Goal: Transaction & Acquisition: Purchase product/service

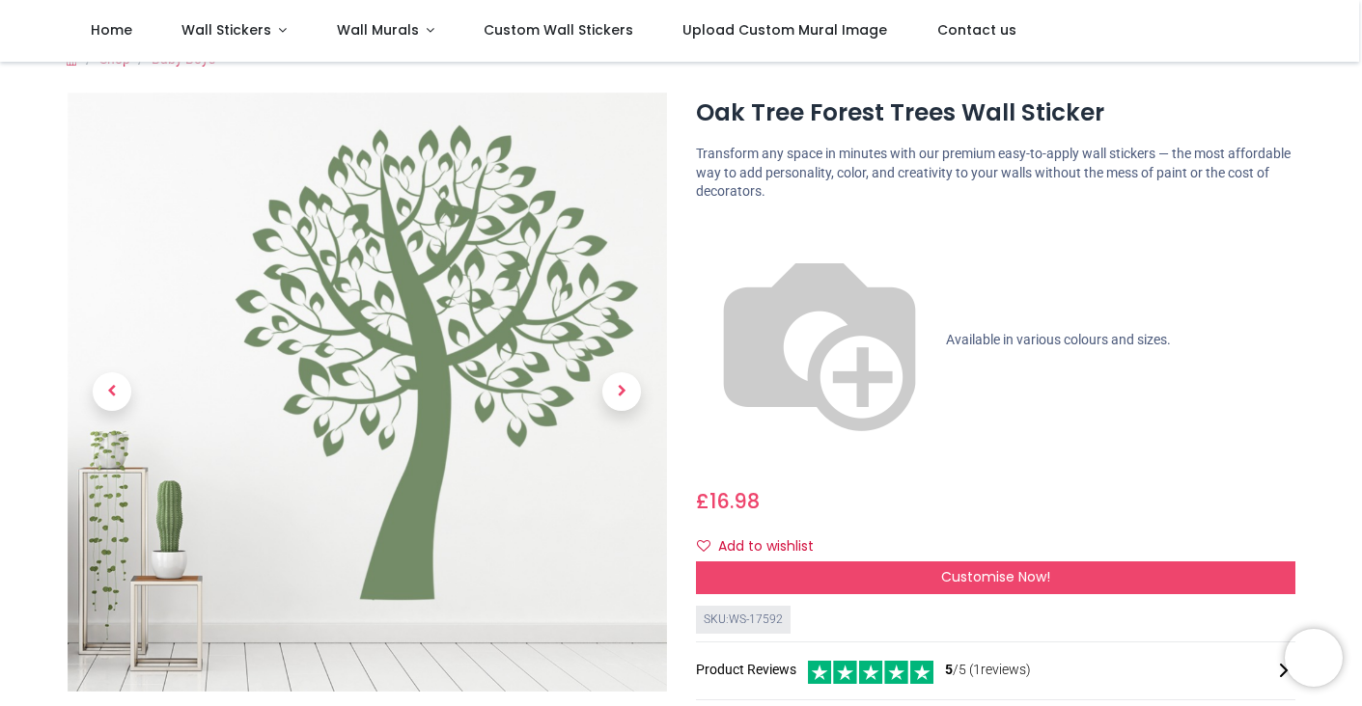
scroll to position [23, 0]
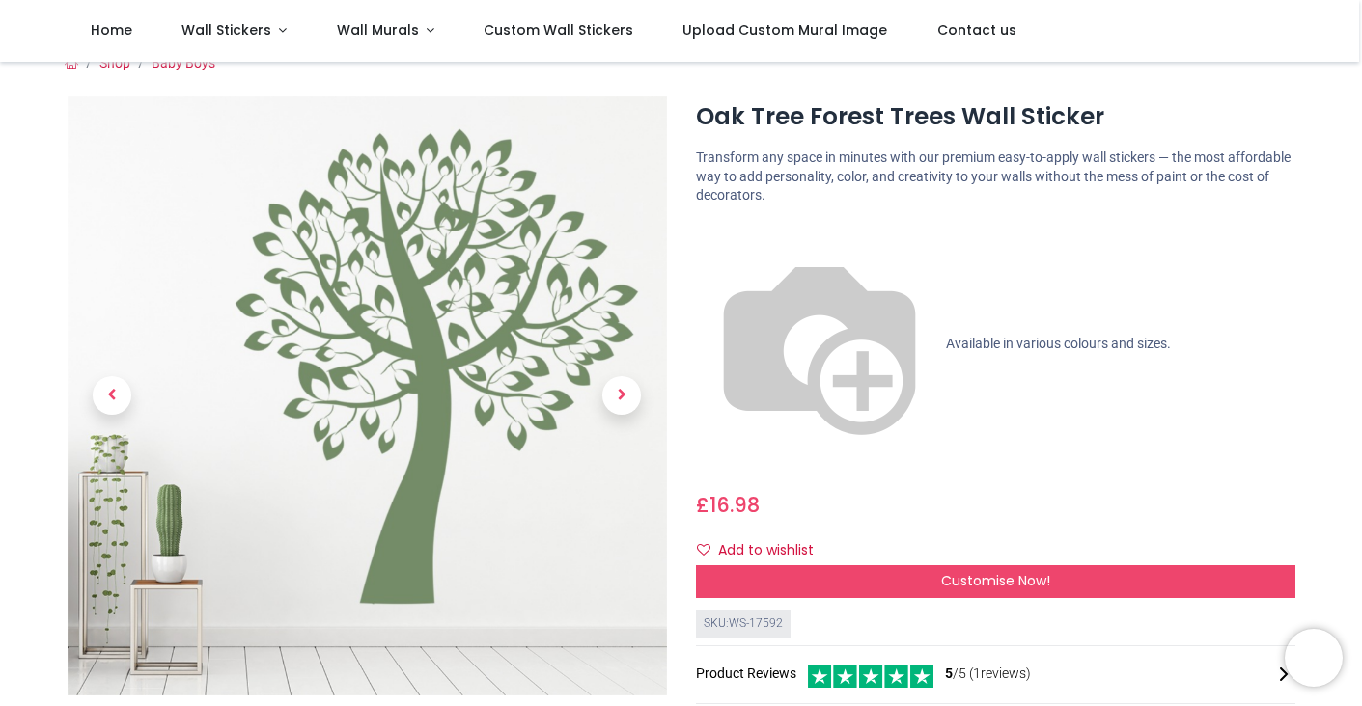
click at [273, 223] on img at bounding box center [367, 396] width 599 height 599
click at [310, 220] on img at bounding box center [367, 396] width 599 height 599
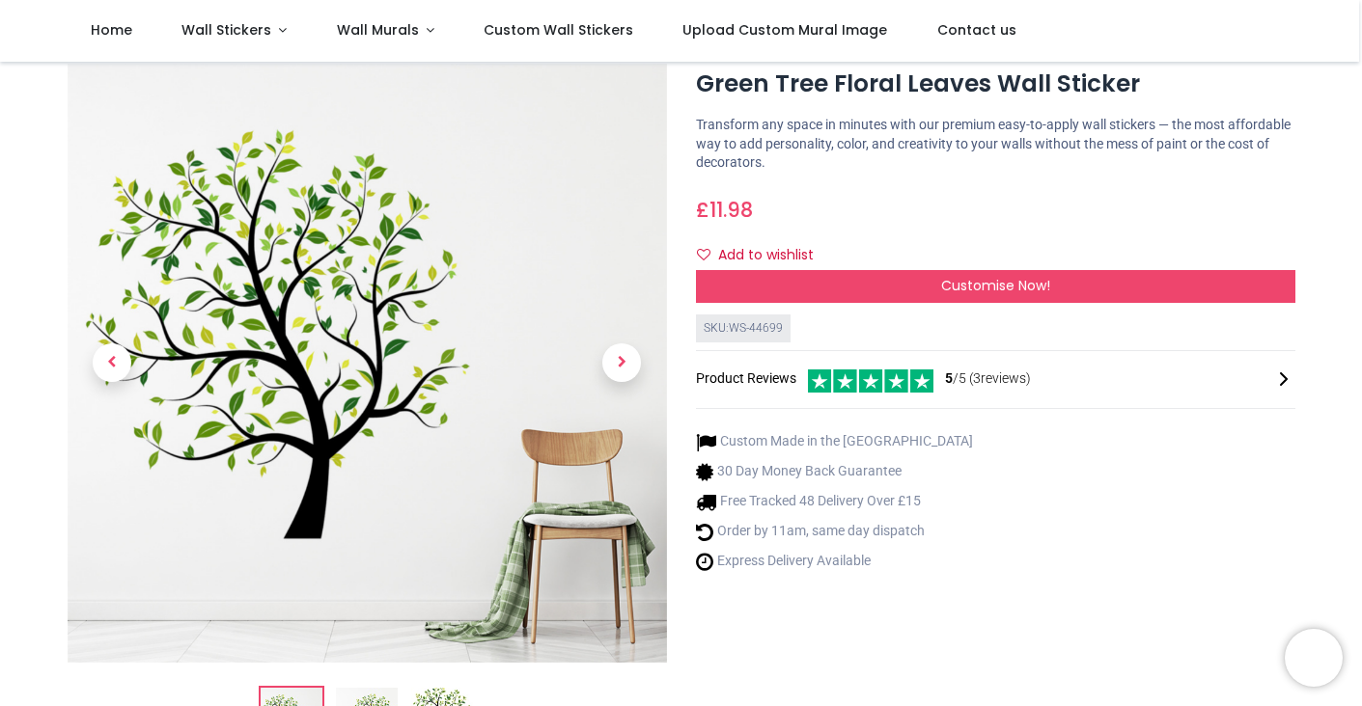
scroll to position [54, 0]
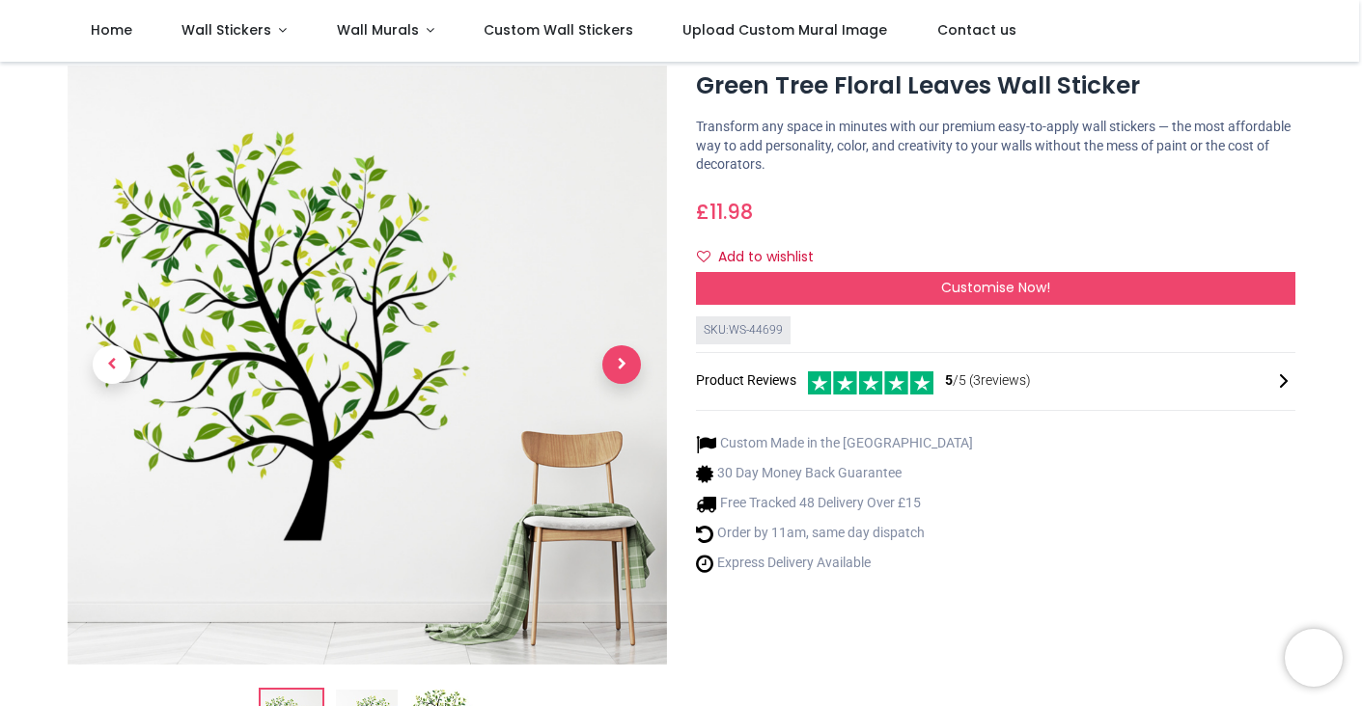
click at [624, 370] on span "Next" at bounding box center [621, 365] width 39 height 39
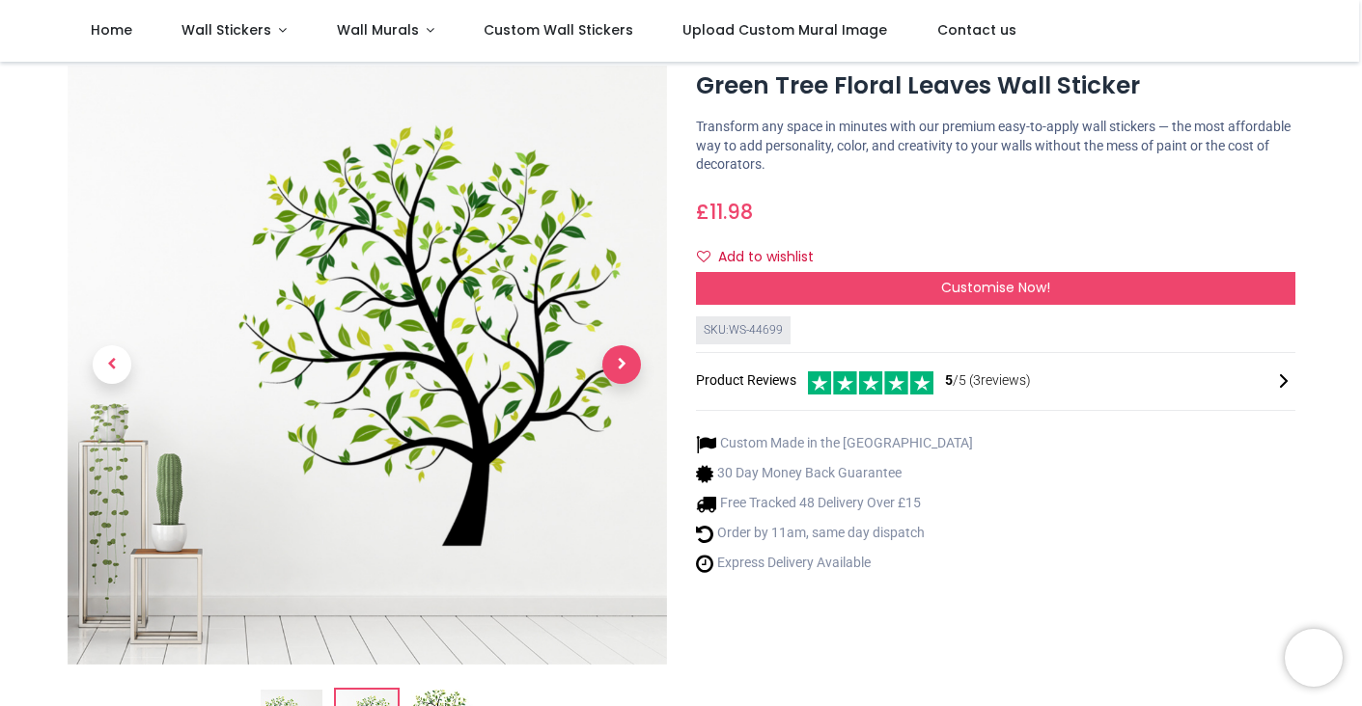
click at [624, 370] on span "Next" at bounding box center [621, 365] width 39 height 39
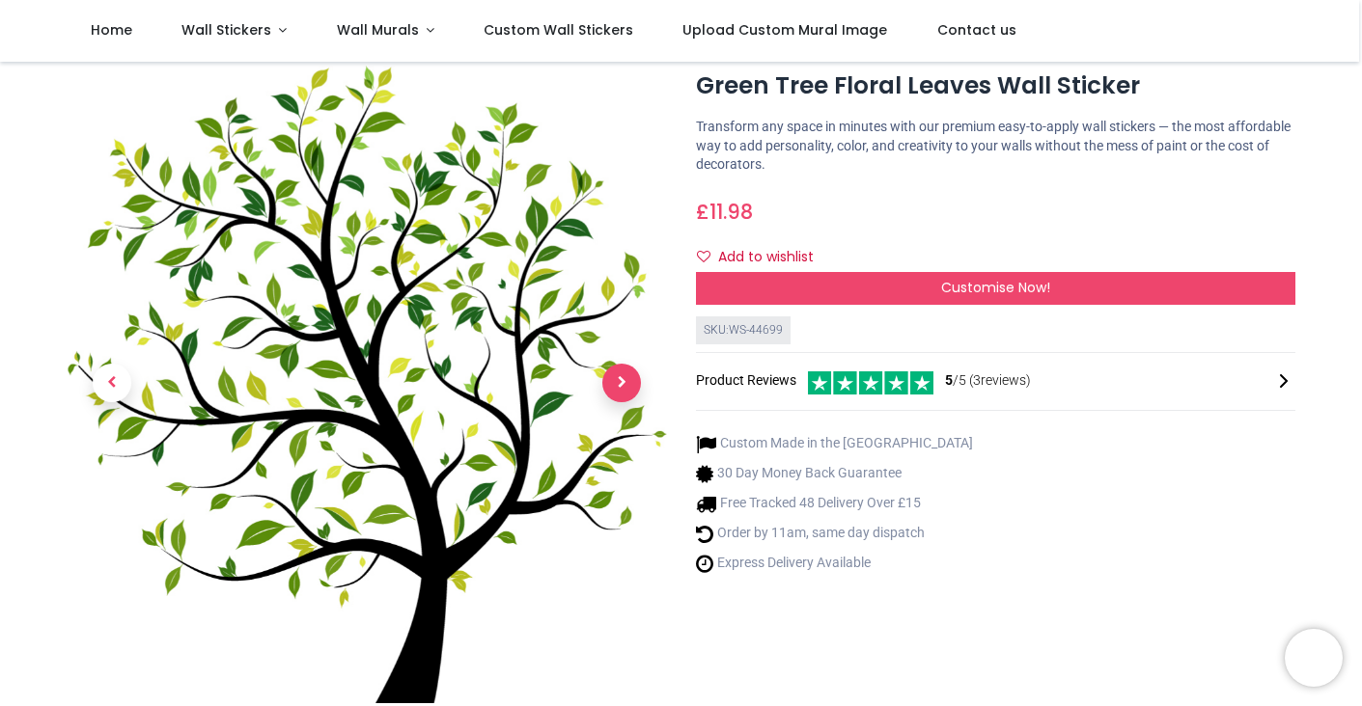
click at [624, 370] on span "Next" at bounding box center [621, 383] width 39 height 39
